Goal: Transaction & Acquisition: Subscribe to service/newsletter

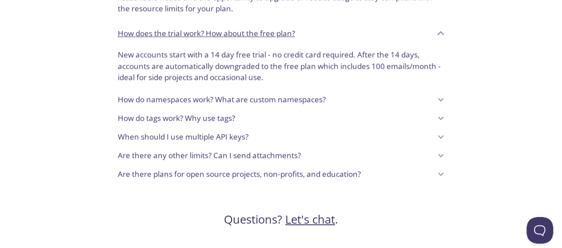
scroll to position [788, 0]
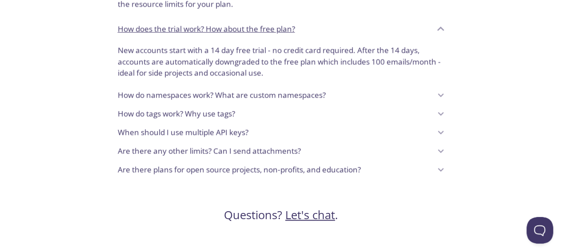
click at [354, 90] on div "How do namespaces work? What are custom namespaces?" at bounding box center [275, 94] width 314 height 15
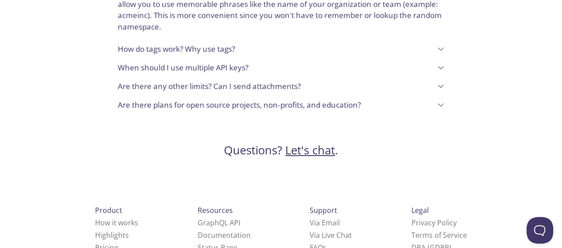
scroll to position [974, 0]
click at [300, 101] on p "Are there plans for open source projects, non-profits, and education?" at bounding box center [239, 105] width 243 height 12
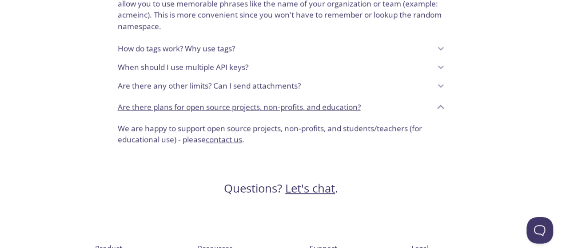
click at [303, 88] on div "Are there any other limits? Can I send attachments?" at bounding box center [275, 86] width 314 height 15
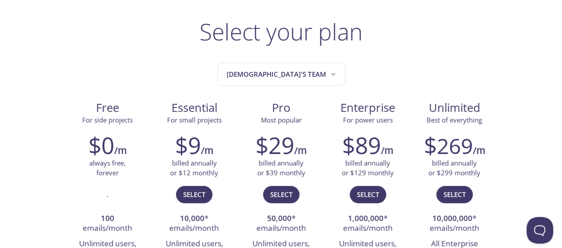
scroll to position [0, 0]
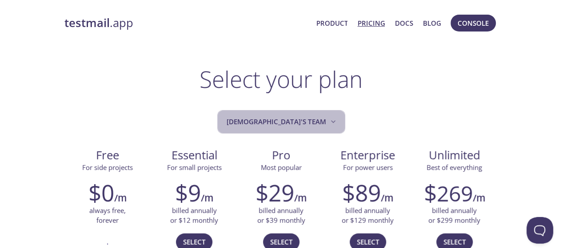
click at [298, 117] on span "[DEMOGRAPHIC_DATA]'s team" at bounding box center [281, 122] width 111 height 12
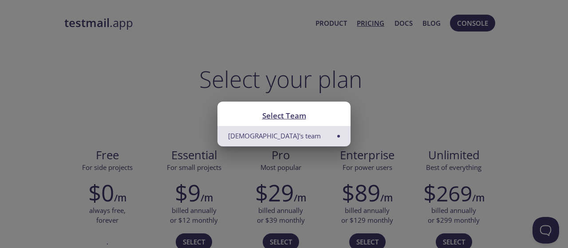
click at [386, 90] on div "Select Team [PERSON_NAME]'s team" at bounding box center [284, 124] width 568 height 248
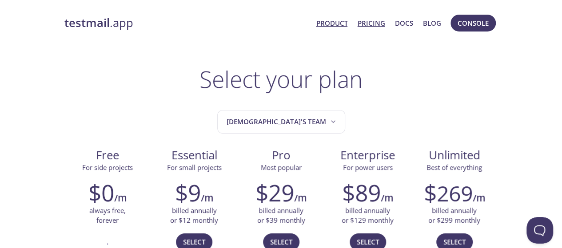
click at [345, 19] on link "Product" at bounding box center [332, 23] width 32 height 12
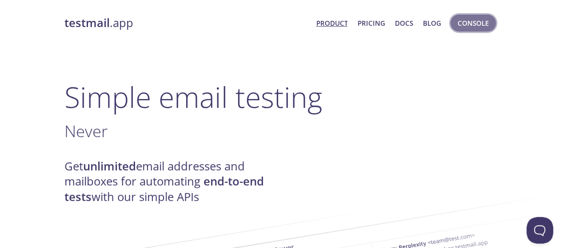
click at [464, 20] on span "Console" at bounding box center [472, 23] width 31 height 12
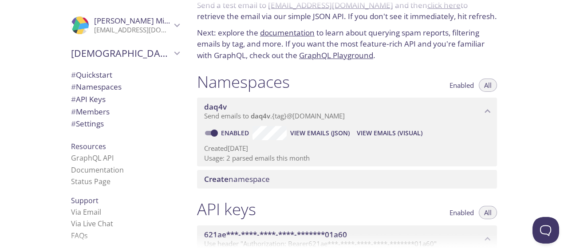
scroll to position [41, 0]
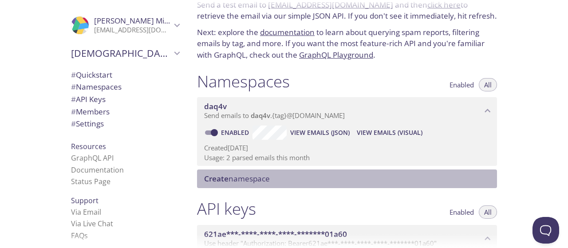
click at [253, 179] on span "Create namespace" at bounding box center [237, 179] width 66 height 10
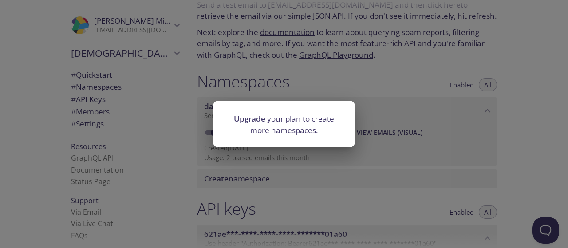
click at [266, 158] on div "Upgrade your plan to create more namespaces." at bounding box center [284, 124] width 568 height 248
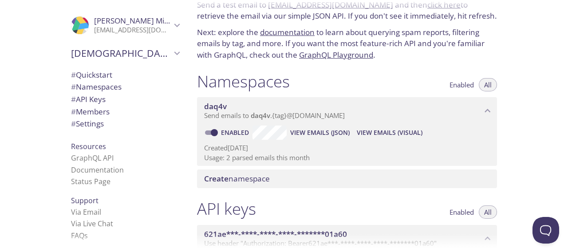
click at [367, 135] on span "View Emails (Visual)" at bounding box center [390, 132] width 66 height 11
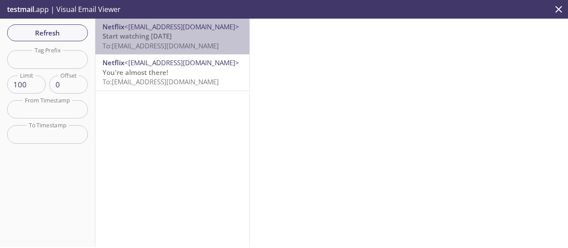
click at [199, 35] on p "Start watching [DATE] To: [EMAIL_ADDRESS][DOMAIN_NAME]" at bounding box center [173, 41] width 140 height 19
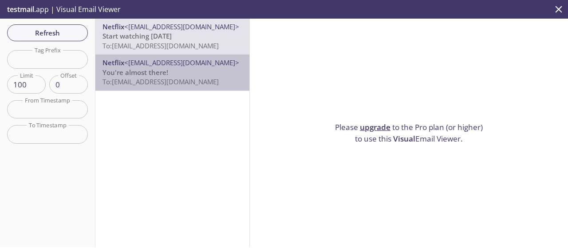
click at [214, 76] on p "You're almost there! To: [EMAIL_ADDRESS][DOMAIN_NAME]" at bounding box center [173, 77] width 140 height 19
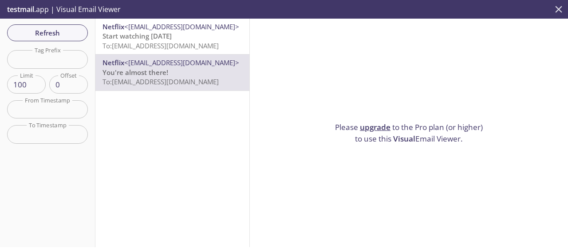
click at [560, 12] on icon "close" at bounding box center [559, 10] width 12 height 12
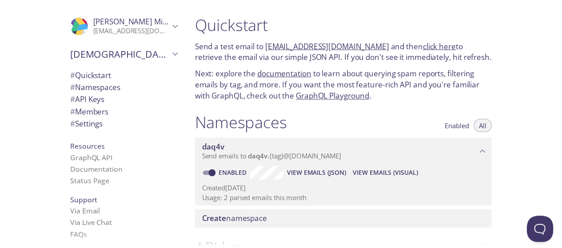
scroll to position [26, 0]
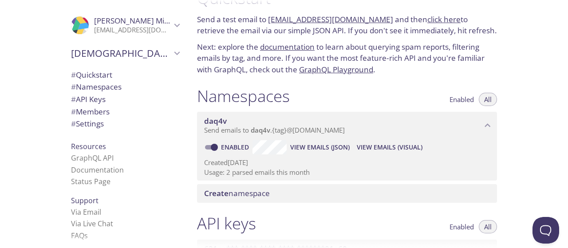
click at [276, 167] on p "Created [DATE]" at bounding box center [347, 162] width 286 height 9
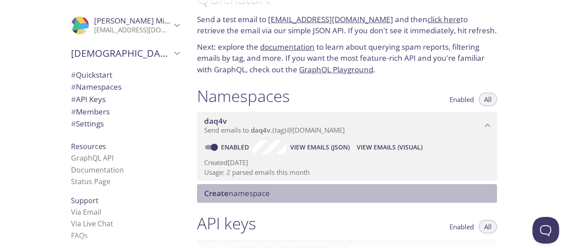
click at [276, 190] on span "Create namespace" at bounding box center [349, 194] width 290 height 10
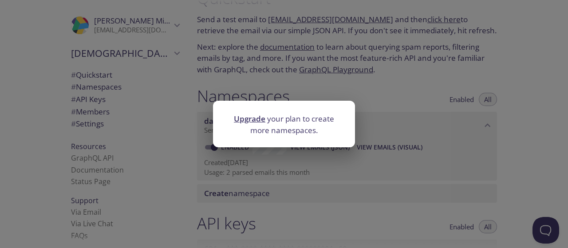
click at [247, 121] on link "Upgrade" at bounding box center [250, 119] width 32 height 10
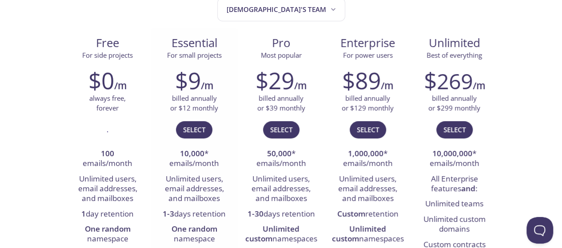
scroll to position [115, 0]
